Goal: Transaction & Acquisition: Book appointment/travel/reservation

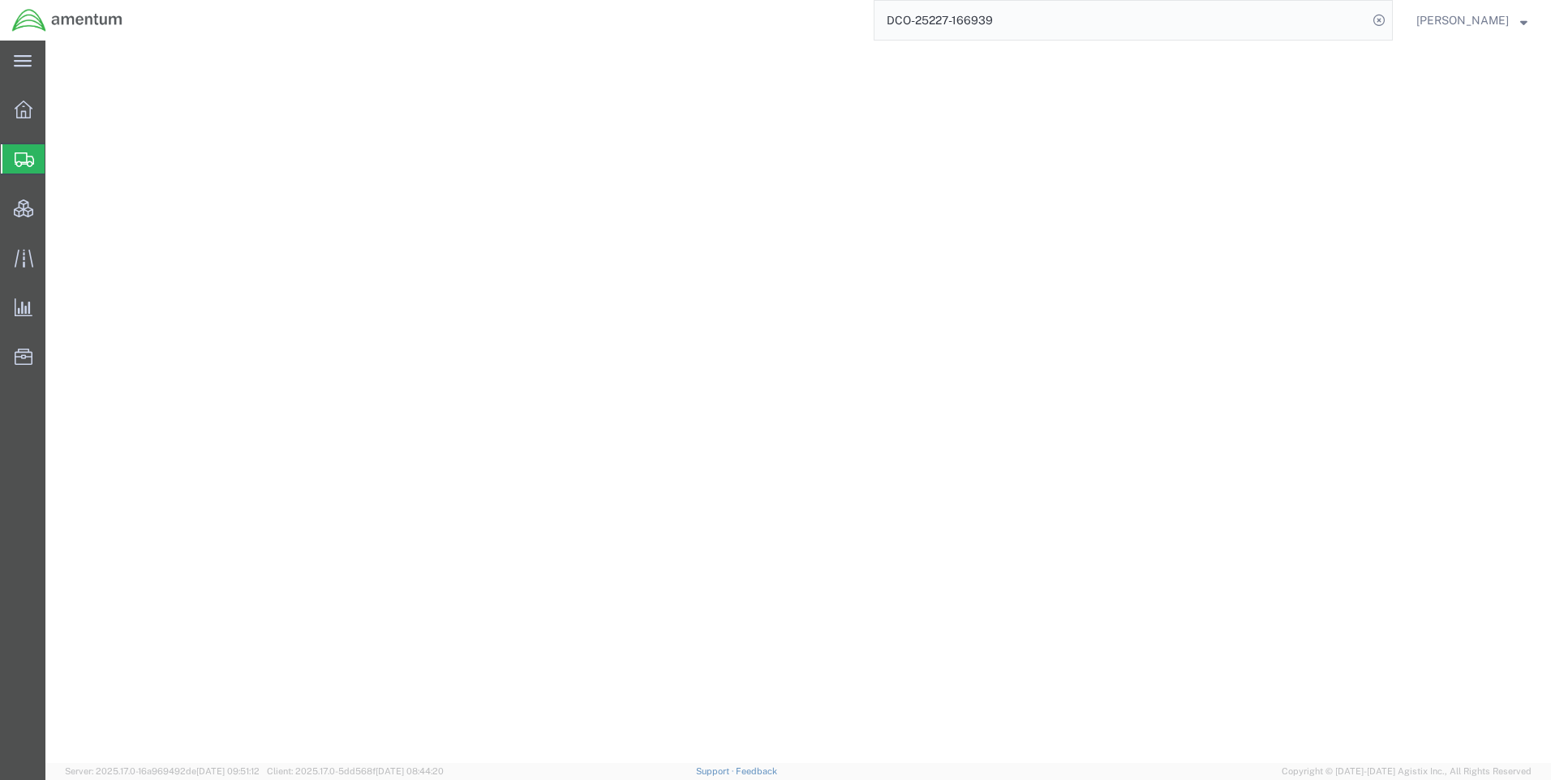
select select "CBOX"
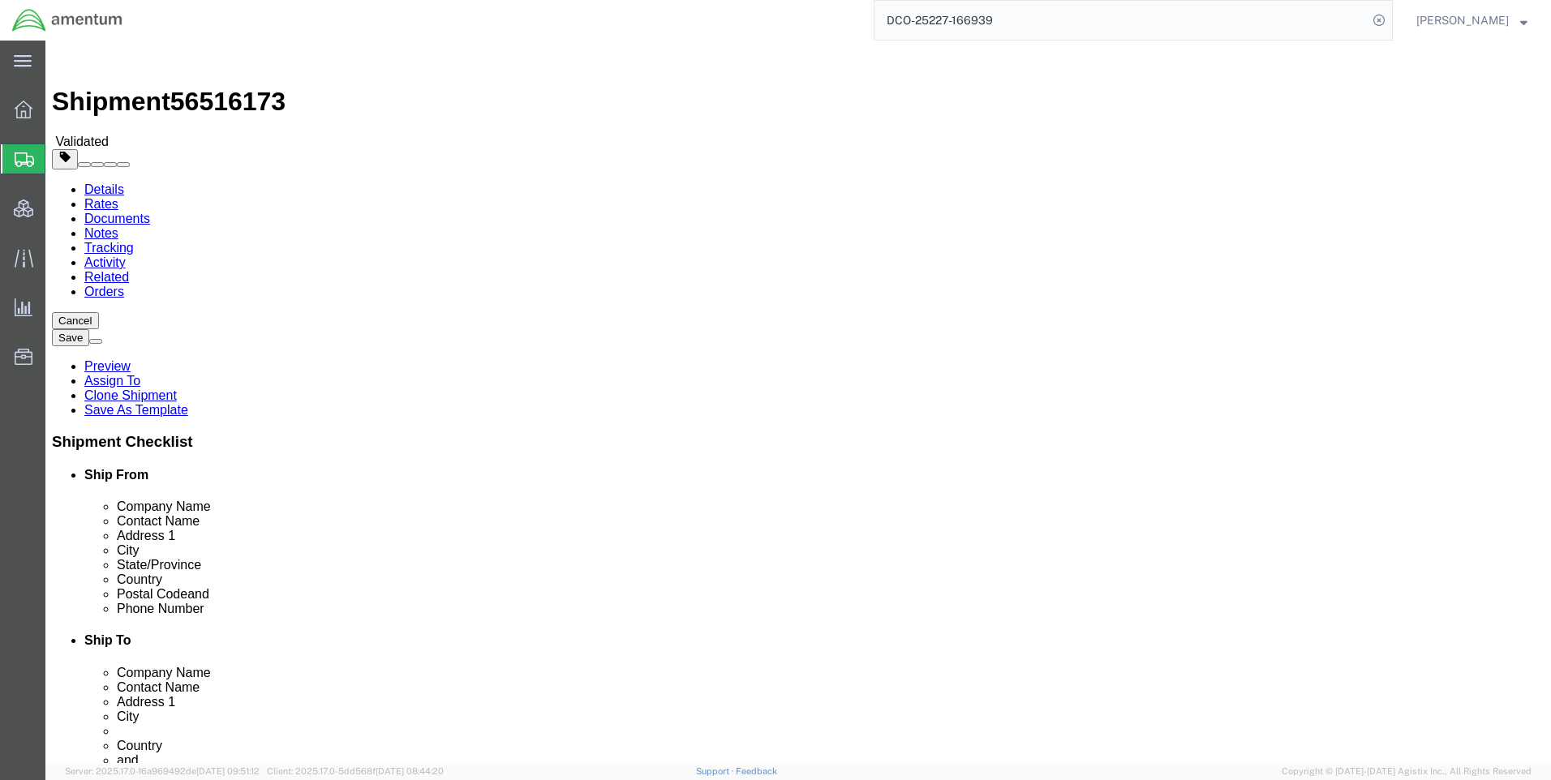
scroll to position [16, 0]
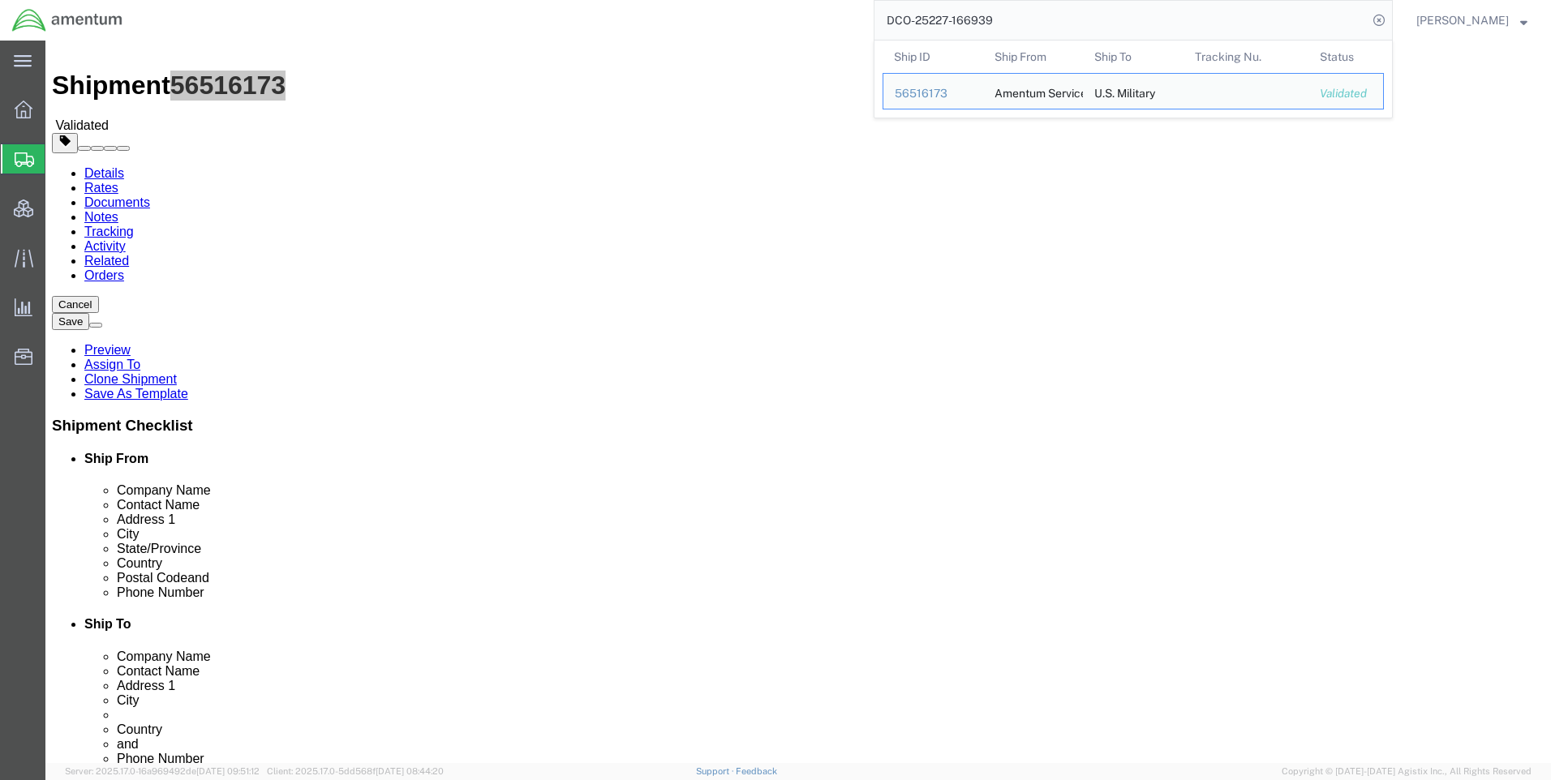
drag, startPoint x: 1067, startPoint y: 17, endPoint x: 899, endPoint y: 12, distance: 168.8
click at [899, 12] on input "DCO-25227-166939" at bounding box center [1120, 20] width 493 height 39
click at [1390, 18] on icon at bounding box center [1378, 20] width 23 height 23
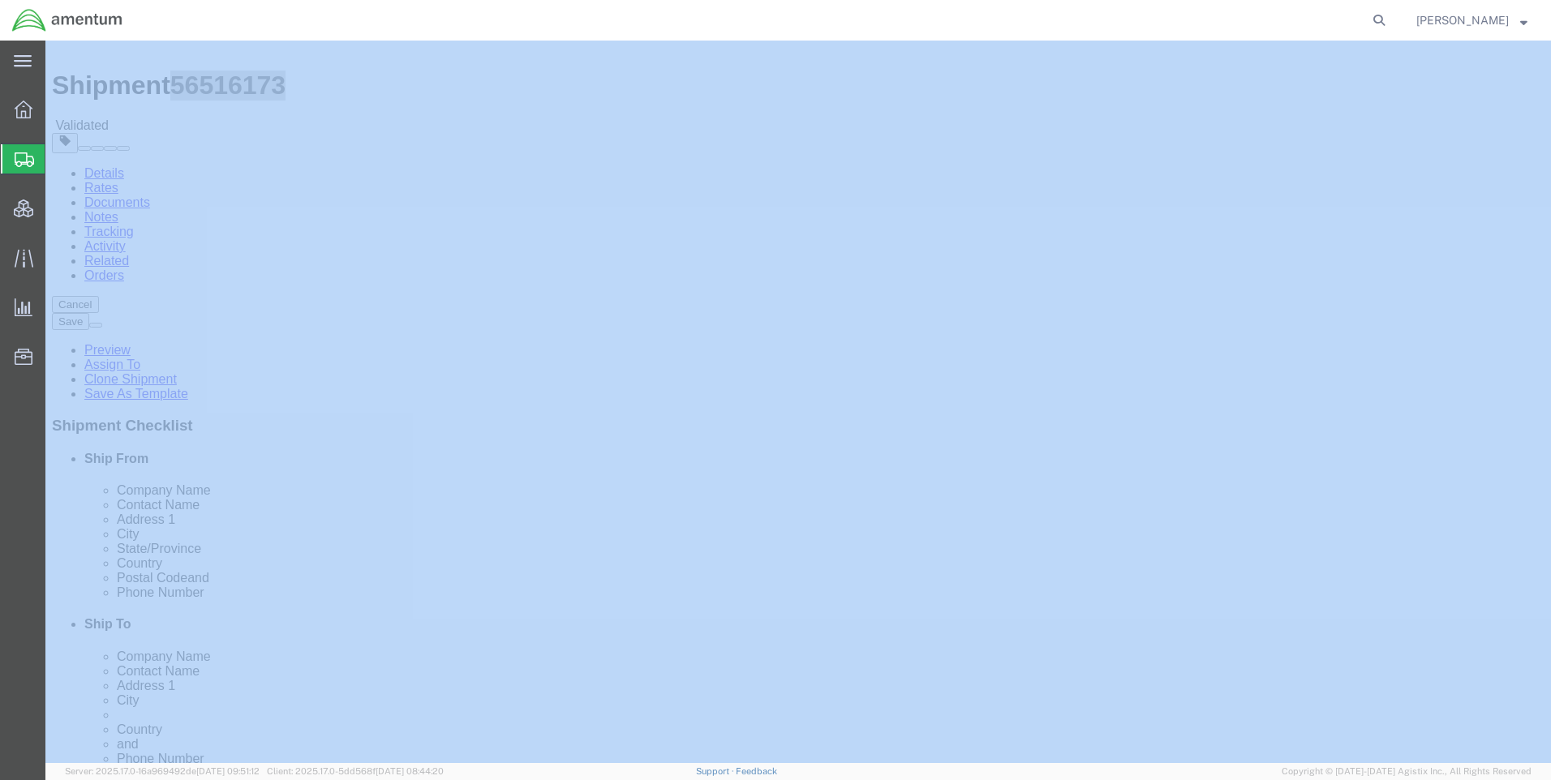
click at [1390, 18] on icon at bounding box center [1378, 20] width 23 height 23
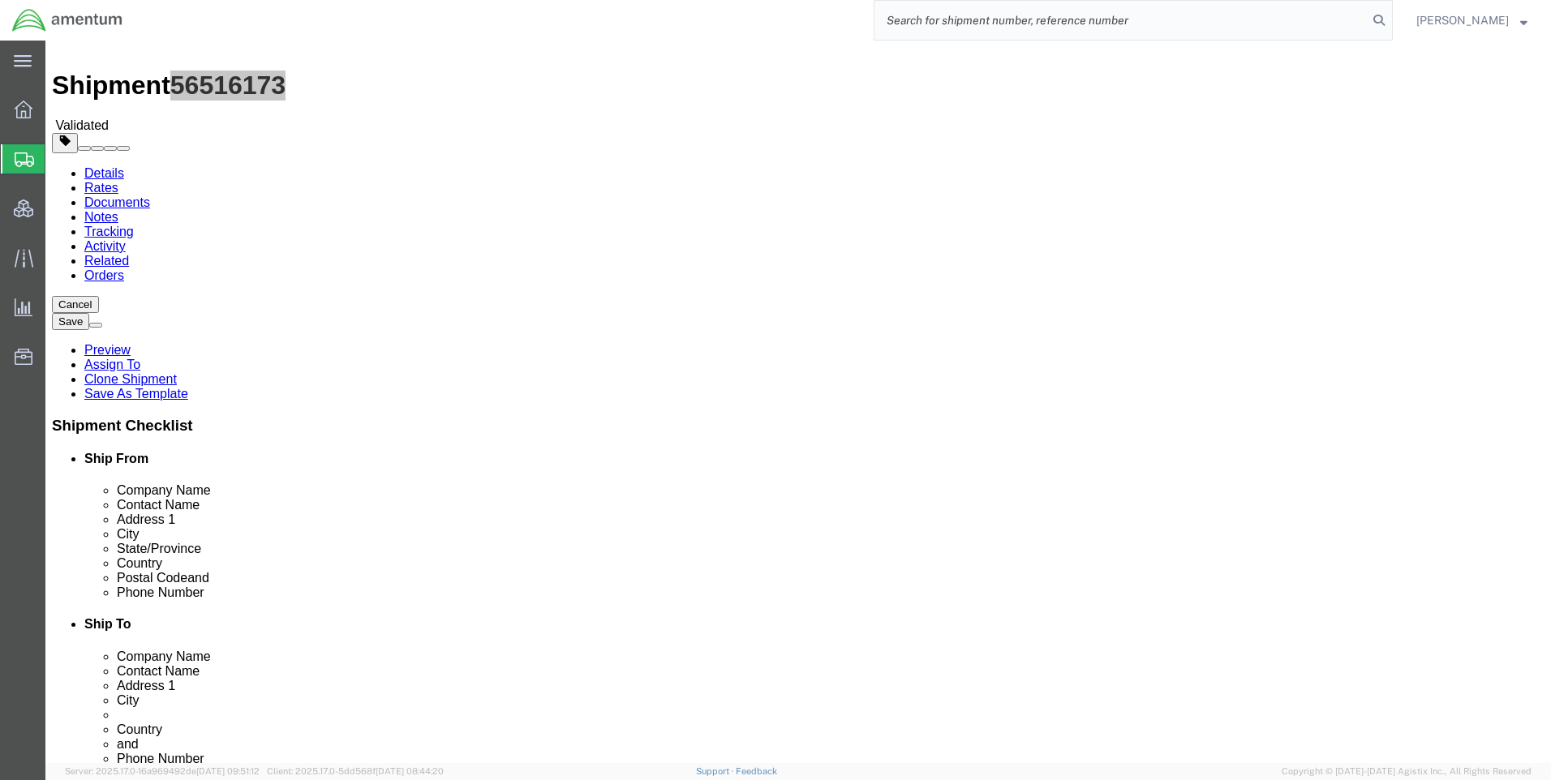
paste input "DCO-25227-166939"
type input "DCO-25227-166939"
drag, startPoint x: 1393, startPoint y: 17, endPoint x: 1459, endPoint y: 33, distance: 67.7
click at [1390, 16] on icon at bounding box center [1378, 20] width 23 height 23
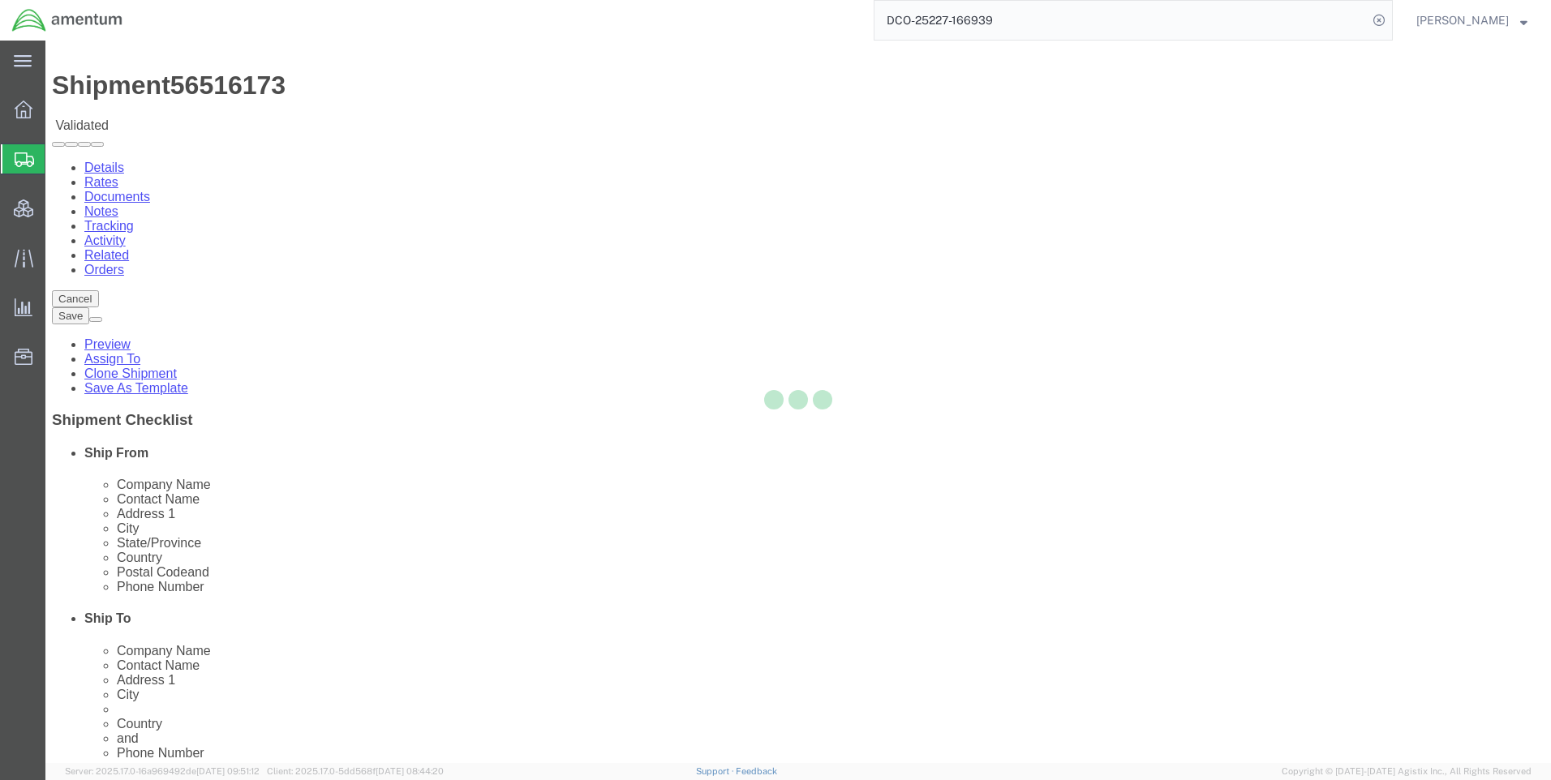
select select "42668"
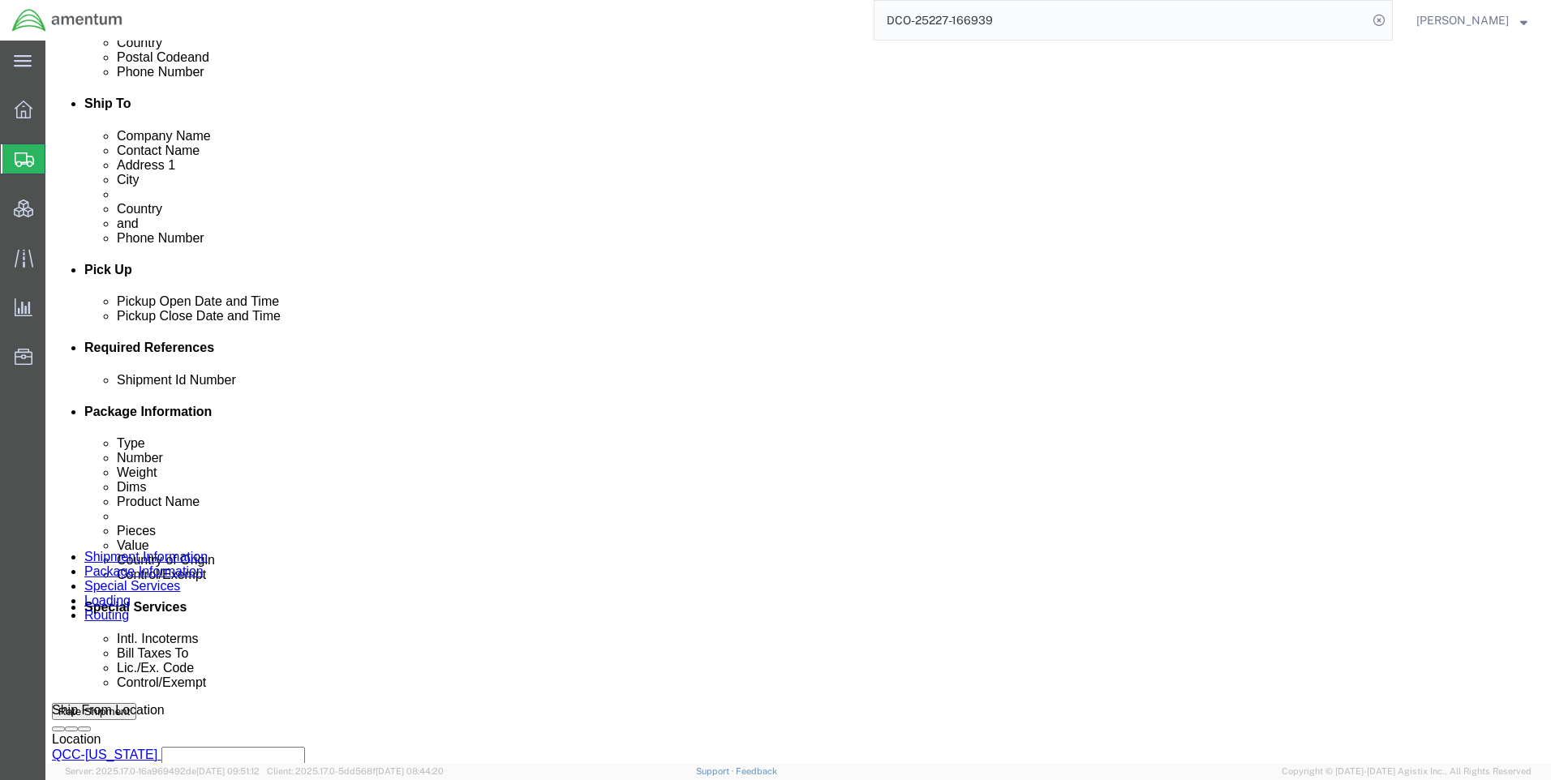
scroll to position [536, 0]
click icon
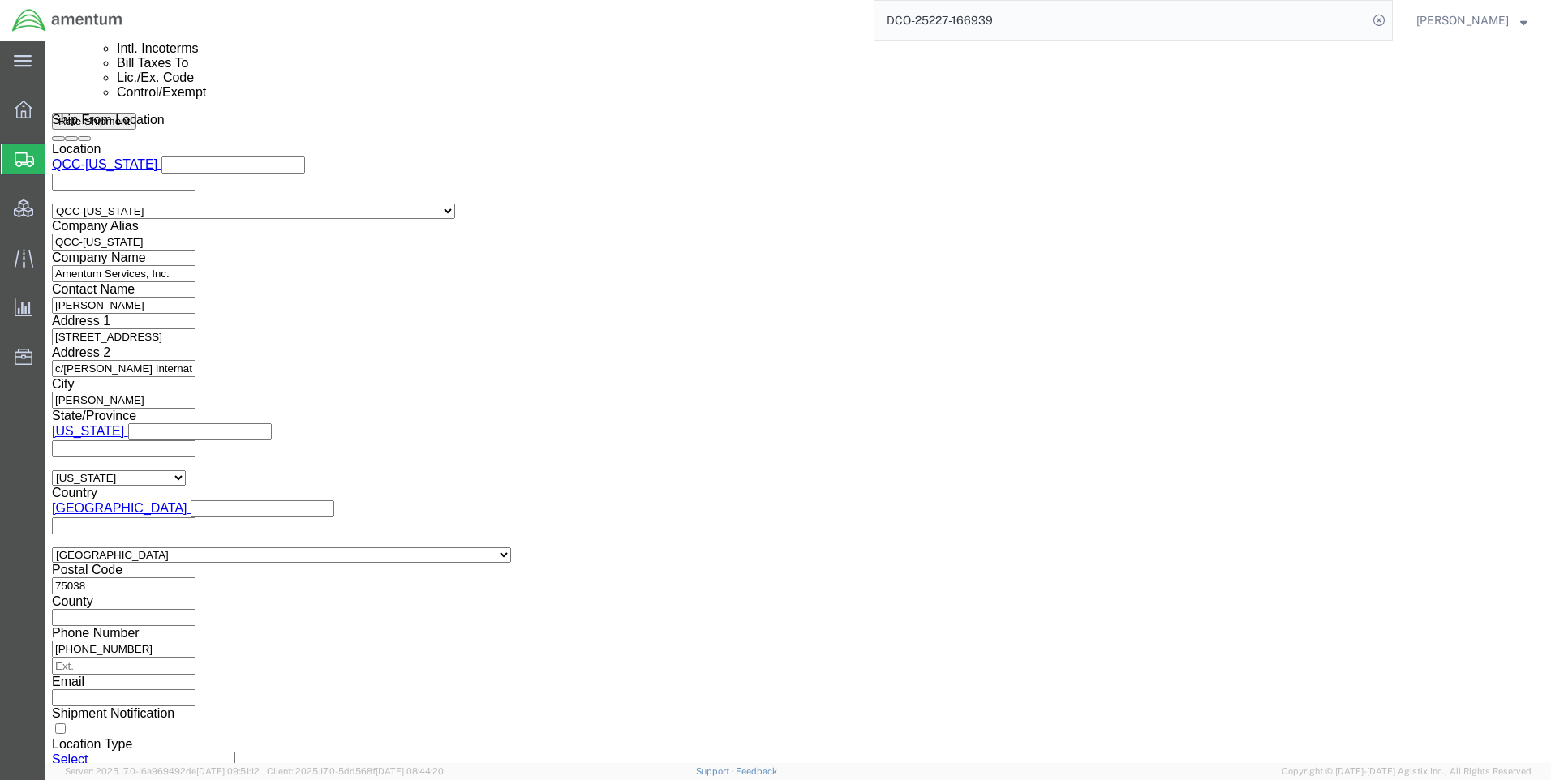
scroll to position [1266, 0]
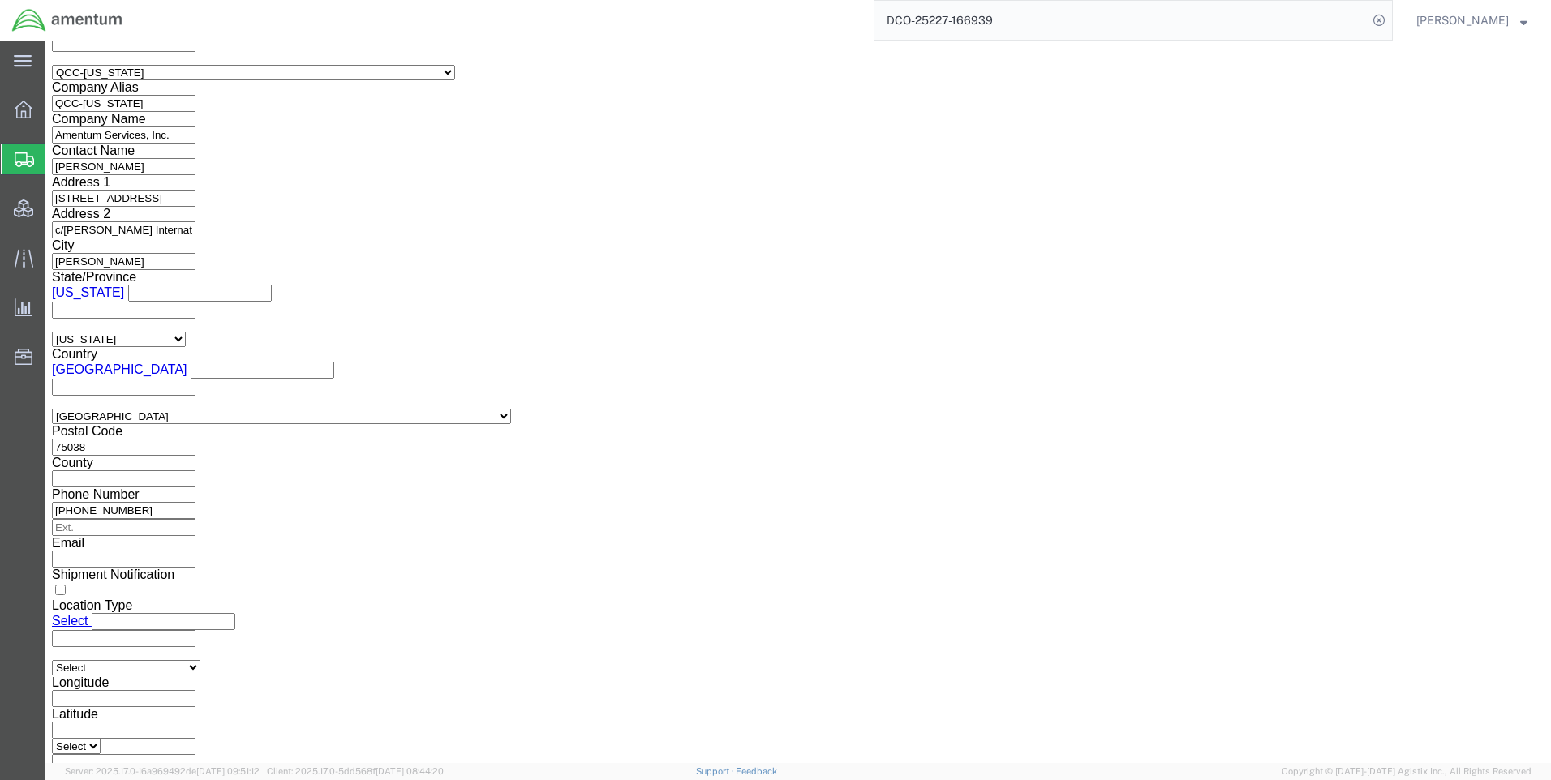
click button "Rate Shipment"
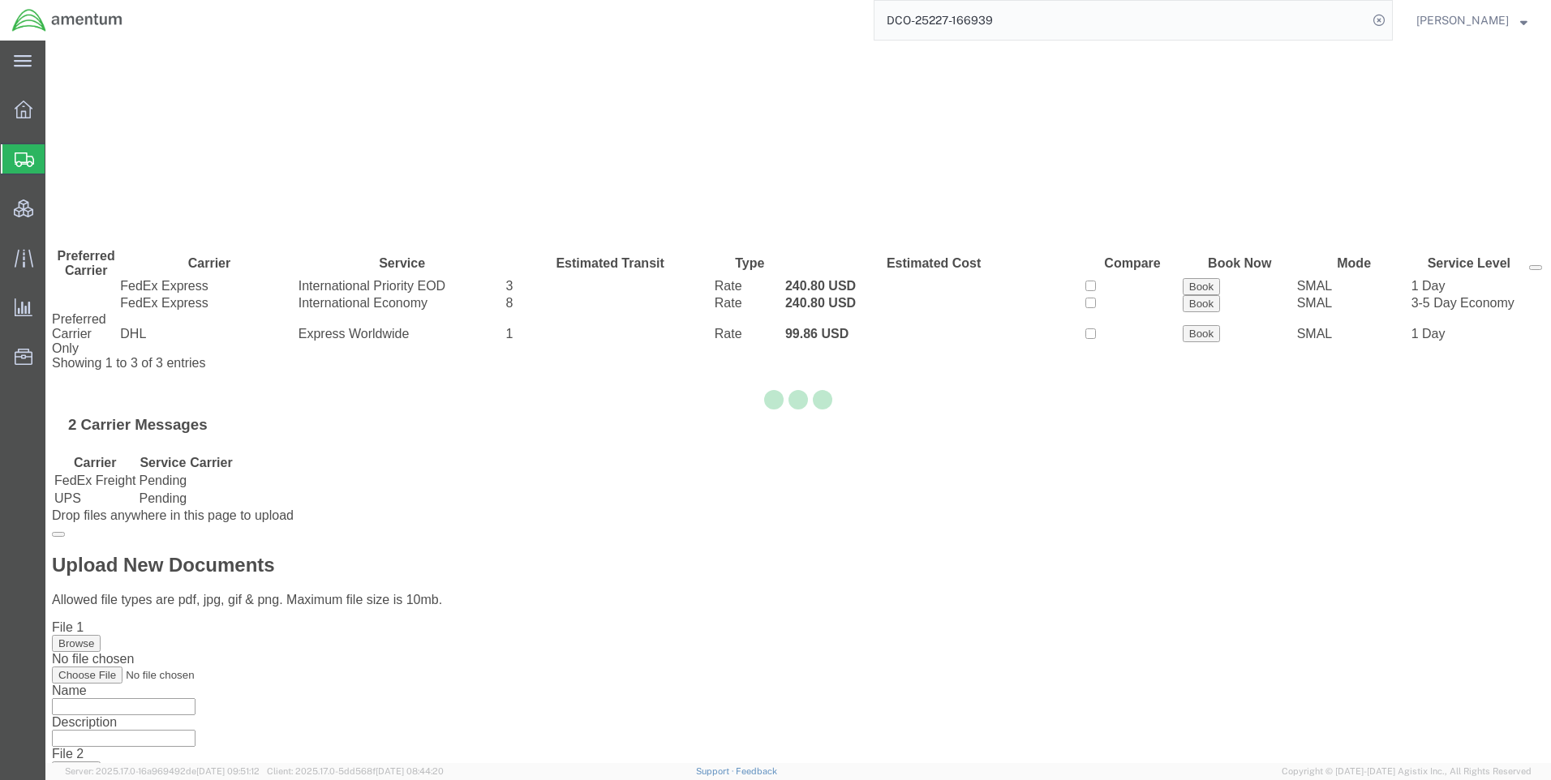
scroll to position [0, 0]
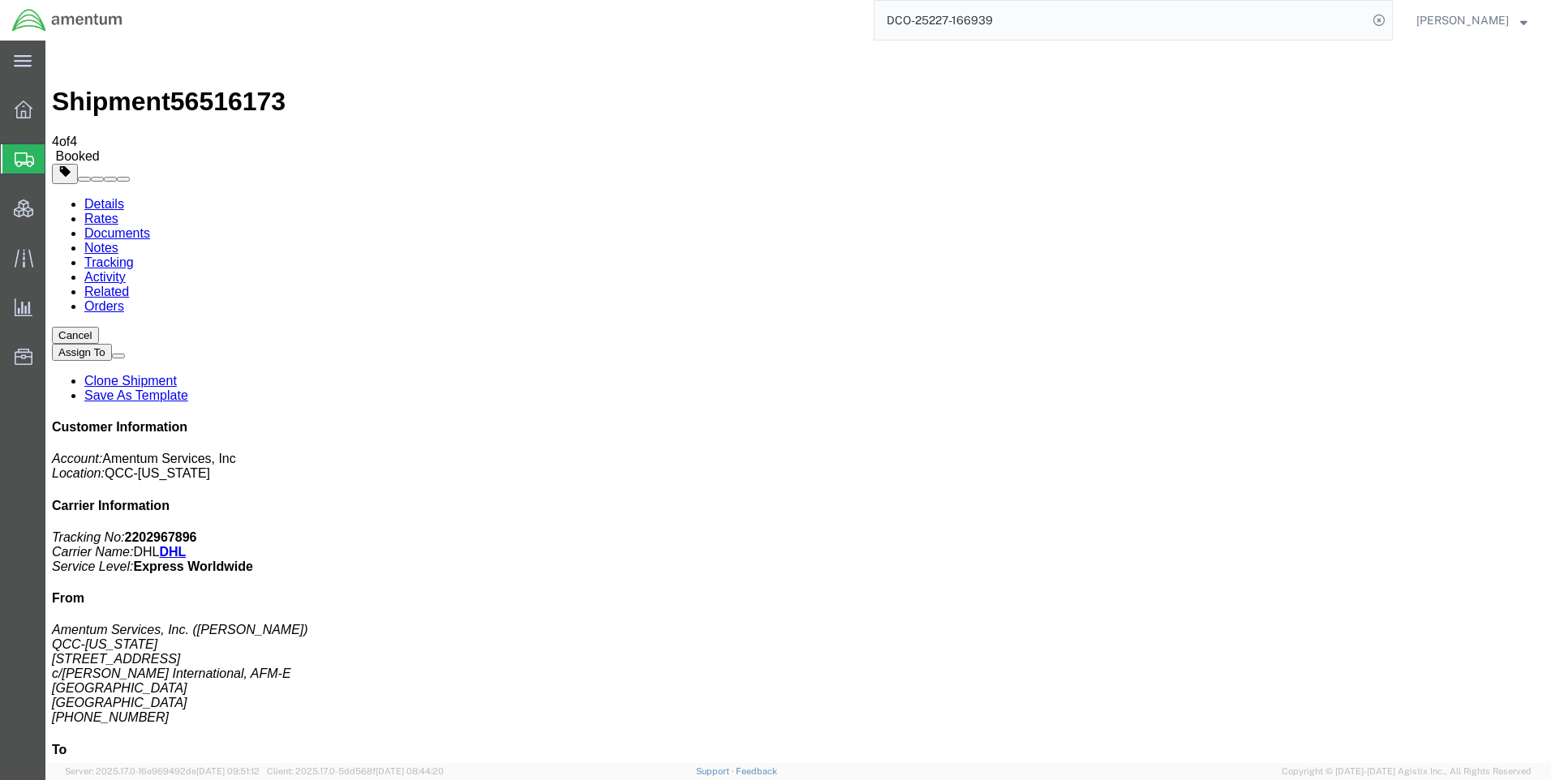
scroll to position [28, 0]
